Goal: Transaction & Acquisition: Purchase product/service

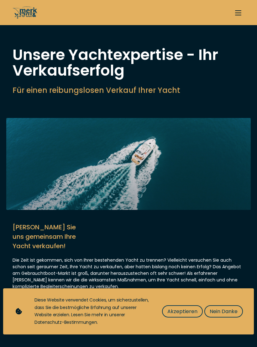
select select "sell"
click at [226, 314] on span "Nein Danke" at bounding box center [224, 311] width 28 height 8
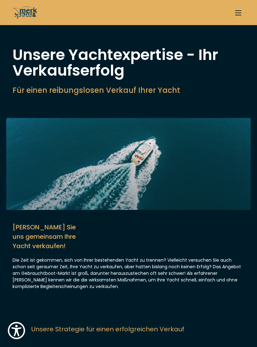
click at [238, 13] on button "button" at bounding box center [238, 12] width 13 height 13
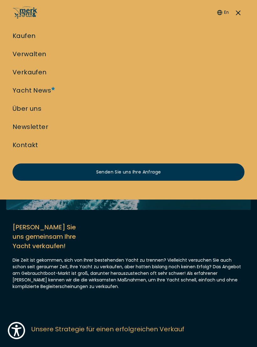
click at [20, 36] on link "Kaufen" at bounding box center [24, 35] width 23 height 9
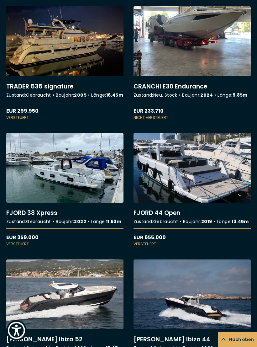
scroll to position [1790, 0]
click at [42, 117] on link "More details about TRADER 535 signature" at bounding box center [64, 63] width 117 height 114
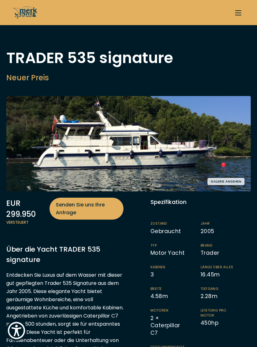
click at [228, 181] on button "Galerie ansehen" at bounding box center [225, 181] width 37 height 7
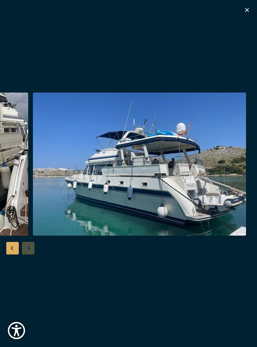
click at [246, 9] on icon "button" at bounding box center [247, 10] width 8 height 8
